Goal: Find contact information: Obtain details needed to contact an individual or organization

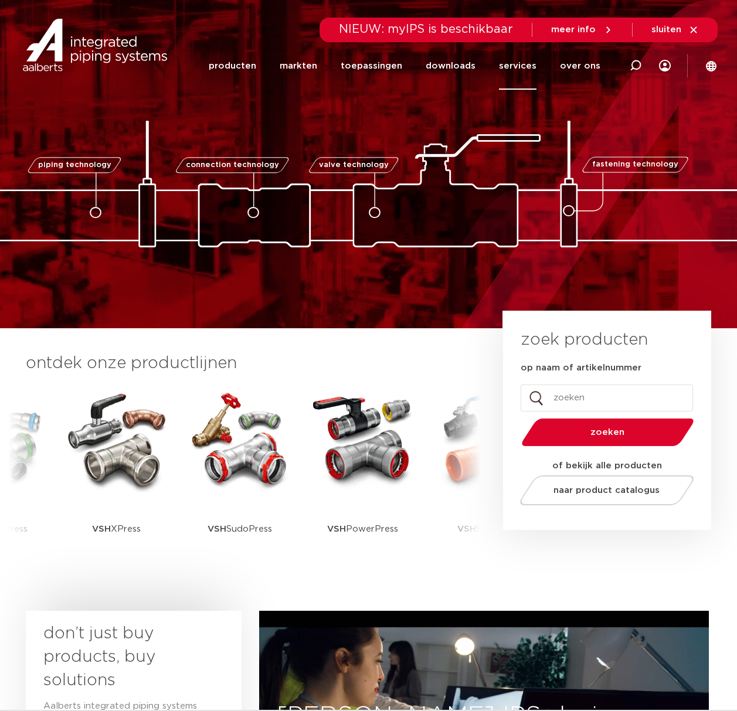
click at [511, 66] on link "services" at bounding box center [518, 65] width 38 height 47
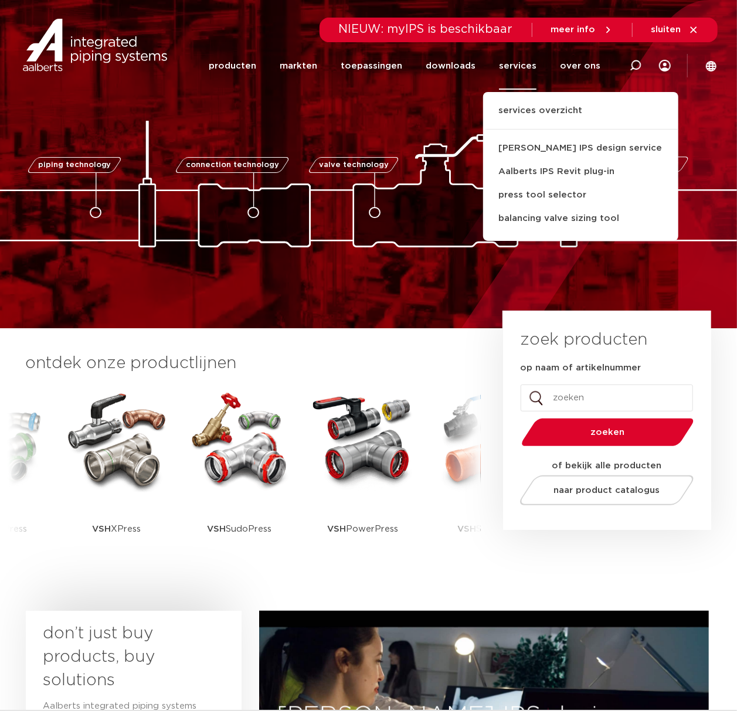
click at [529, 63] on link "services" at bounding box center [518, 65] width 38 height 47
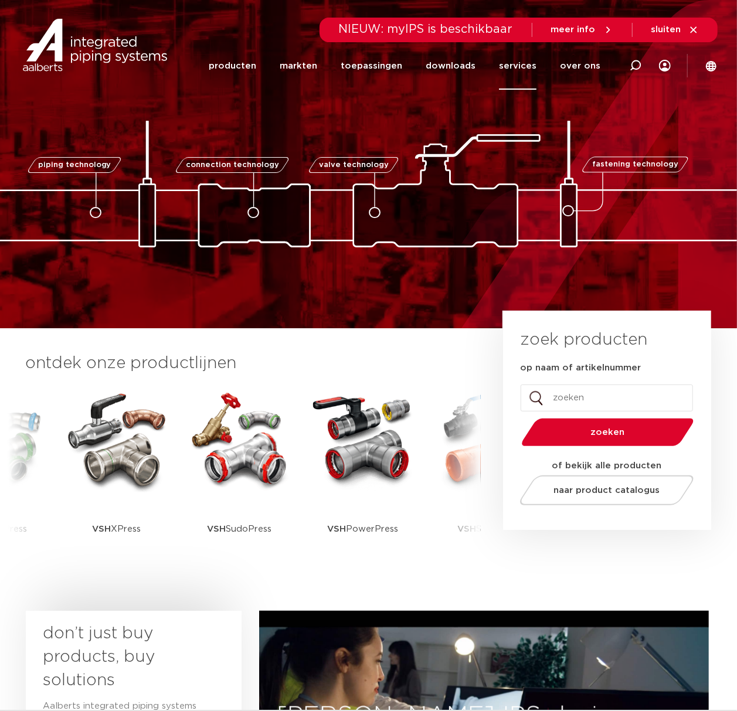
click at [531, 63] on link "services" at bounding box center [518, 65] width 38 height 47
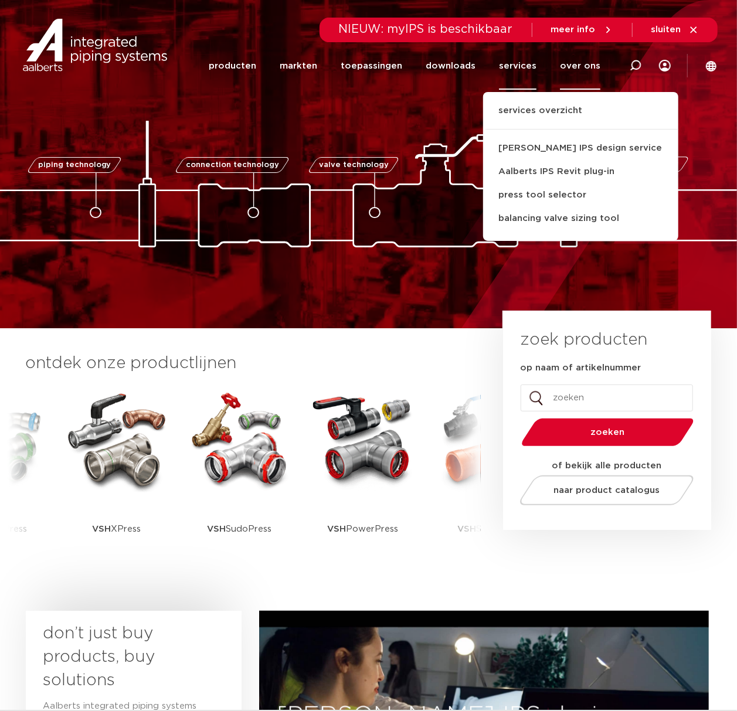
click at [575, 63] on link "over ons" at bounding box center [580, 65] width 40 height 47
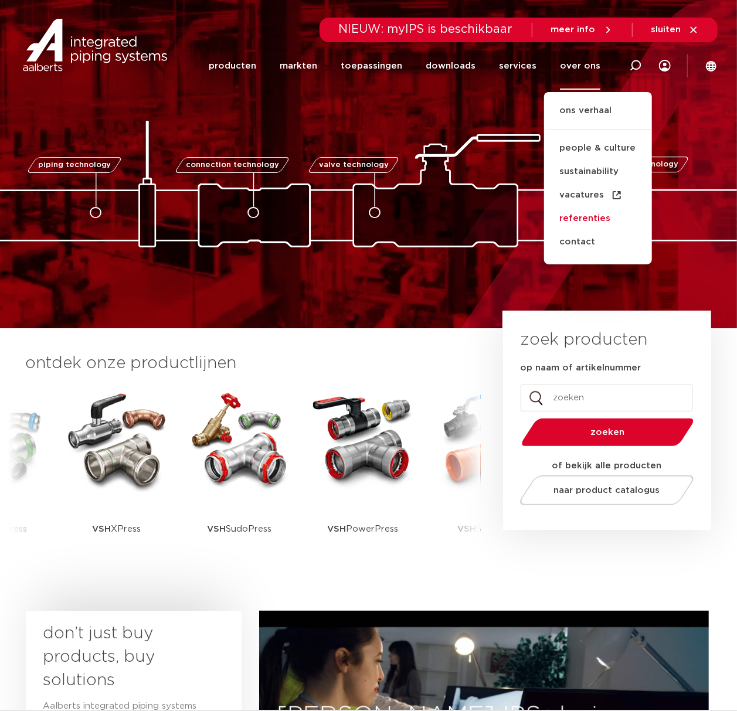
click at [584, 226] on link "referenties" at bounding box center [598, 218] width 108 height 23
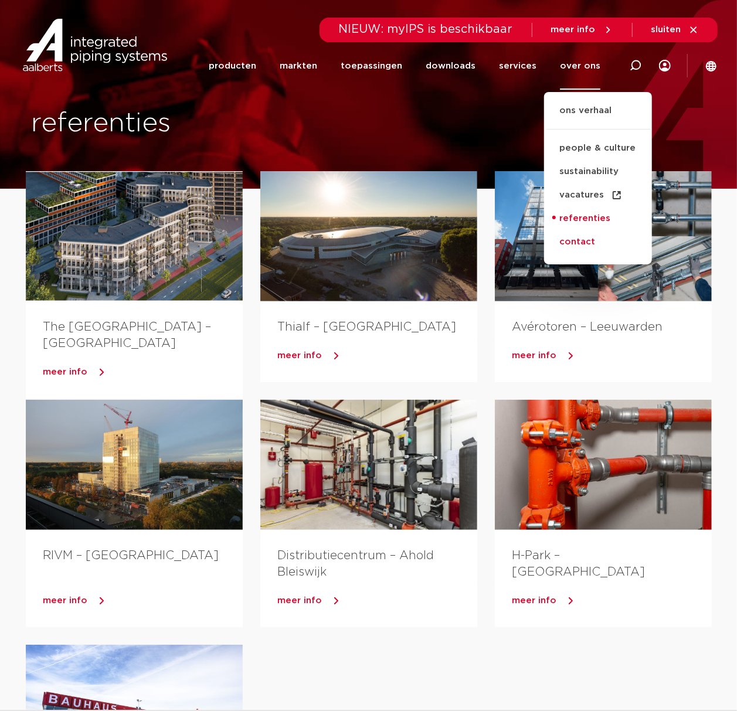
click at [586, 239] on link "contact" at bounding box center [598, 241] width 108 height 23
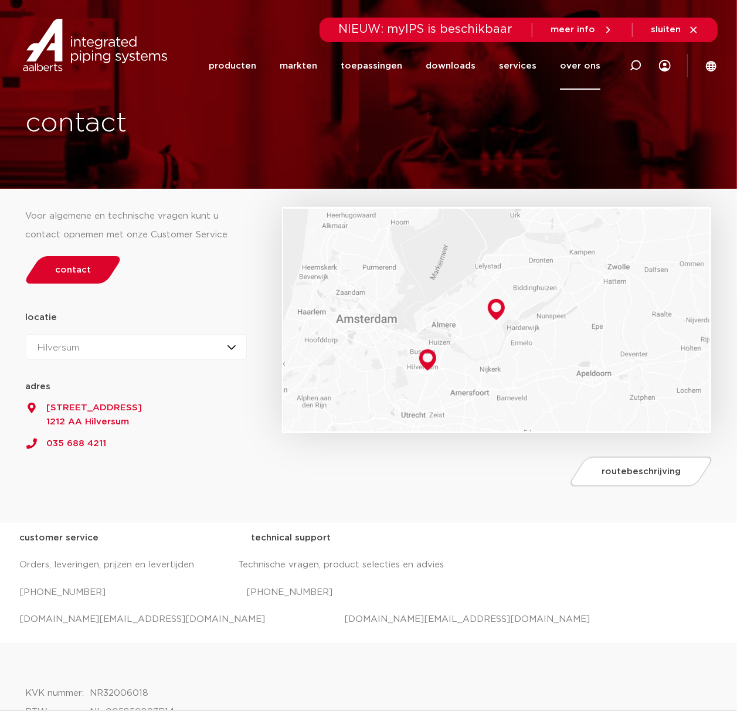
click at [127, 359] on div "Hilversum Hilversum Zeewolde" at bounding box center [137, 347] width 222 height 26
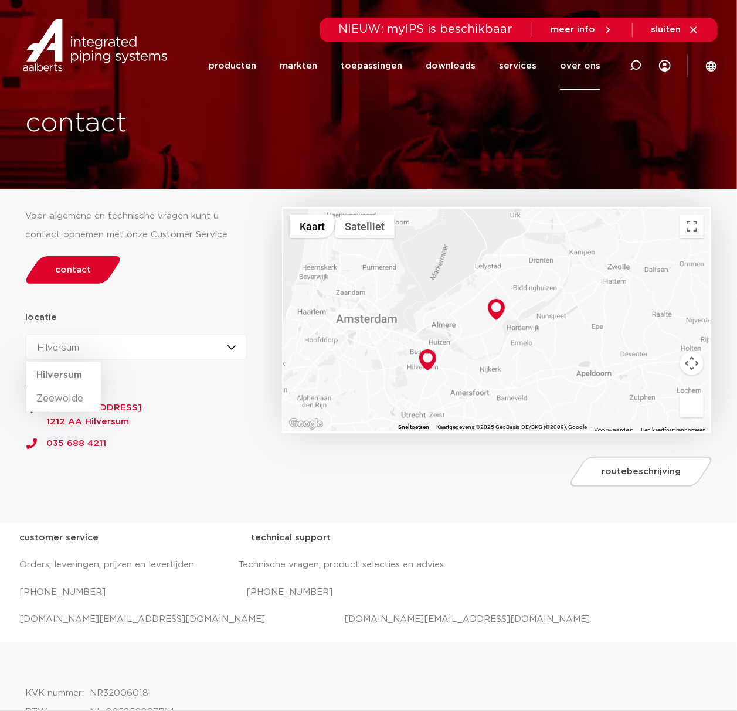
click at [205, 413] on span "Productieweg 9" at bounding box center [137, 408] width 222 height 14
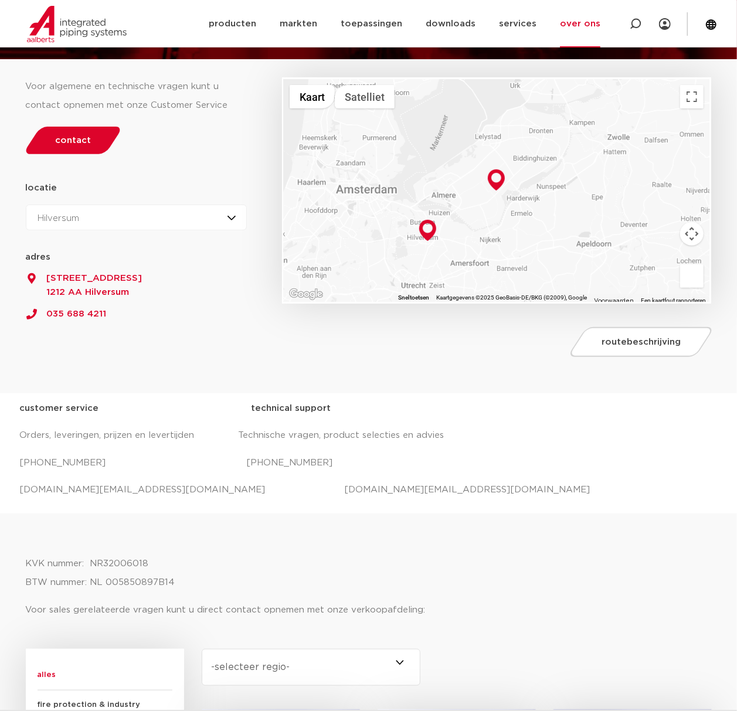
scroll to position [381, 0]
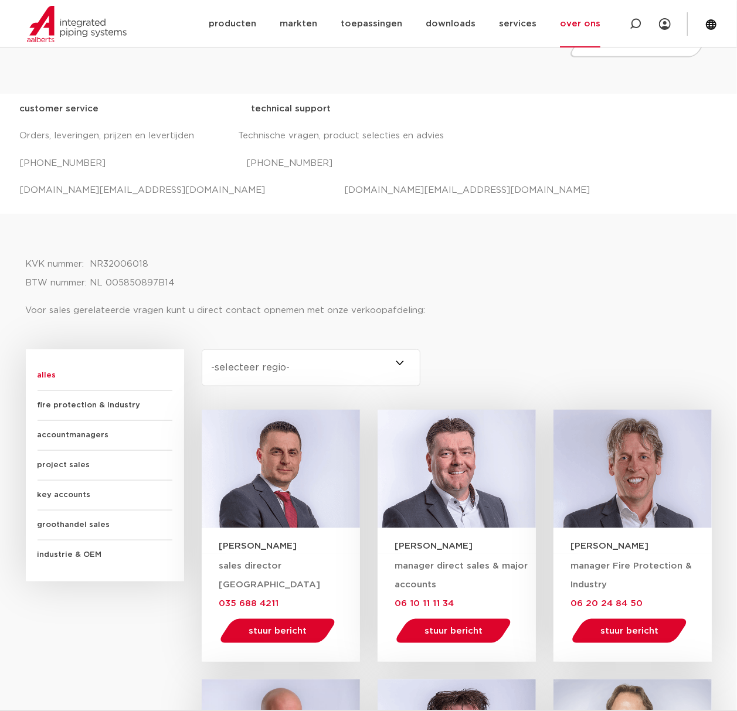
scroll to position [547, 0]
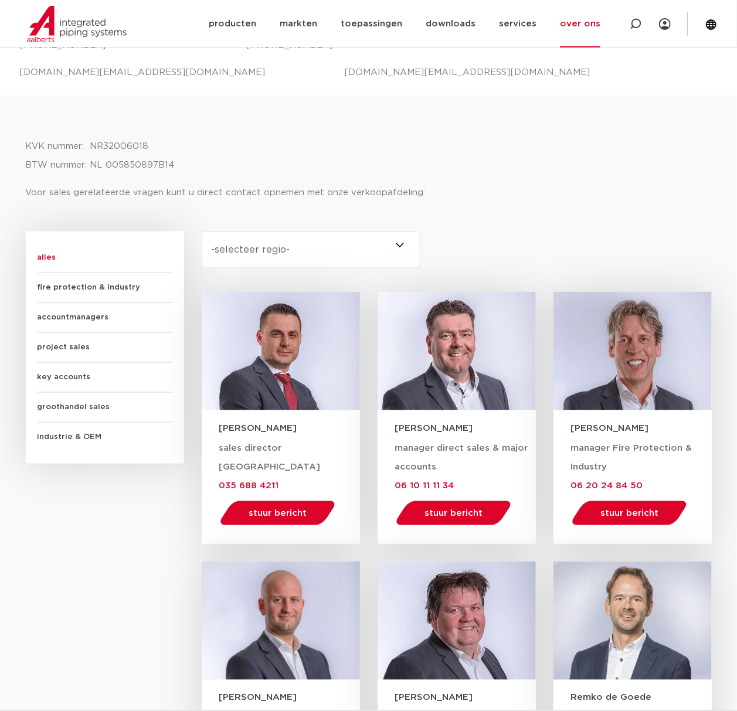
click at [342, 238] on select "-selecteer regio- Heel Nederland (7) Overijssel (3) Brabant (2) Drenthe (2) Gro…" at bounding box center [311, 250] width 219 height 37
click at [333, 249] on select "-selecteer regio- Heel Nederland (7) Overijssel (3) Brabant (2) Drenthe (2) Gro…" at bounding box center [311, 250] width 219 height 37
select select "overijssel"
click at [202, 232] on select "-selecteer regio- Heel Nederland (7) Overijssel (3) Brabant (2) Drenthe (2) Gro…" at bounding box center [311, 250] width 219 height 37
